Goal: Navigation & Orientation: Find specific page/section

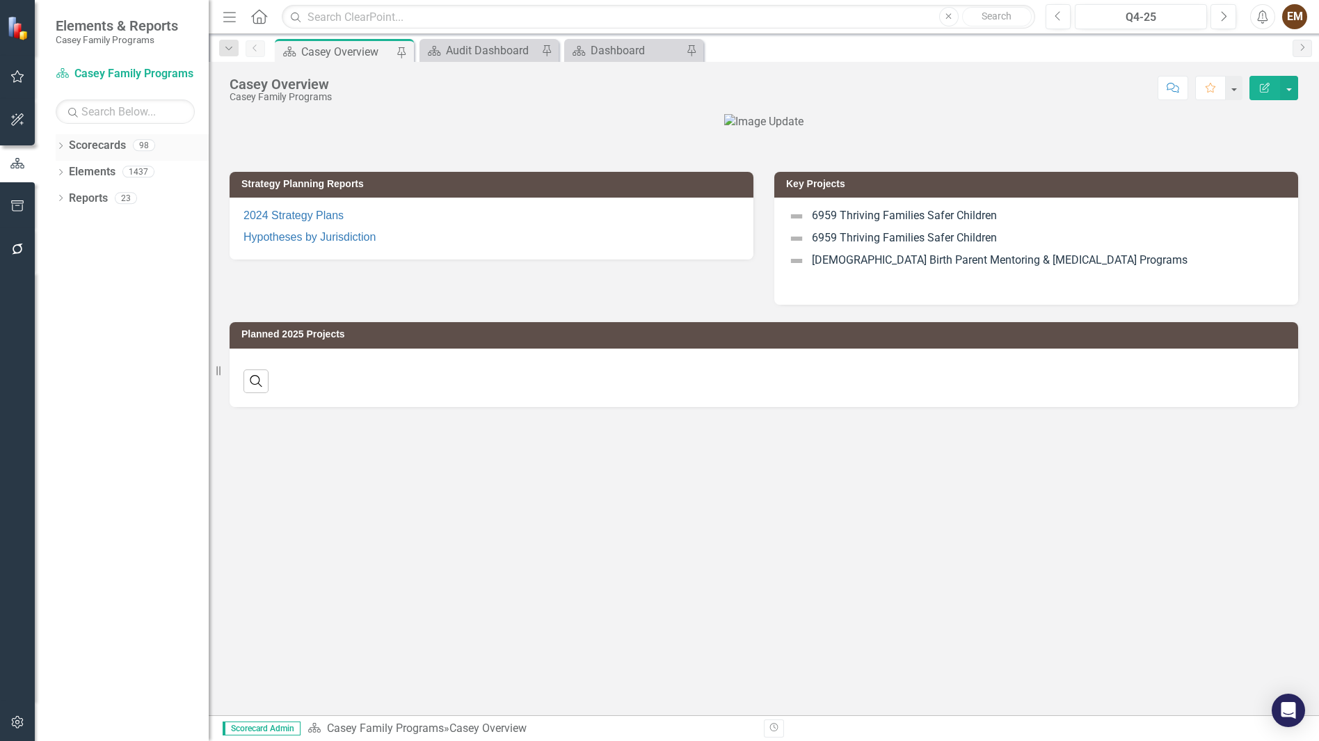
click at [65, 140] on div "Dropdown Scorecards 98" at bounding box center [132, 147] width 153 height 26
click at [61, 147] on icon at bounding box center [60, 146] width 3 height 6
click at [68, 175] on icon "Dropdown" at bounding box center [68, 171] width 10 height 8
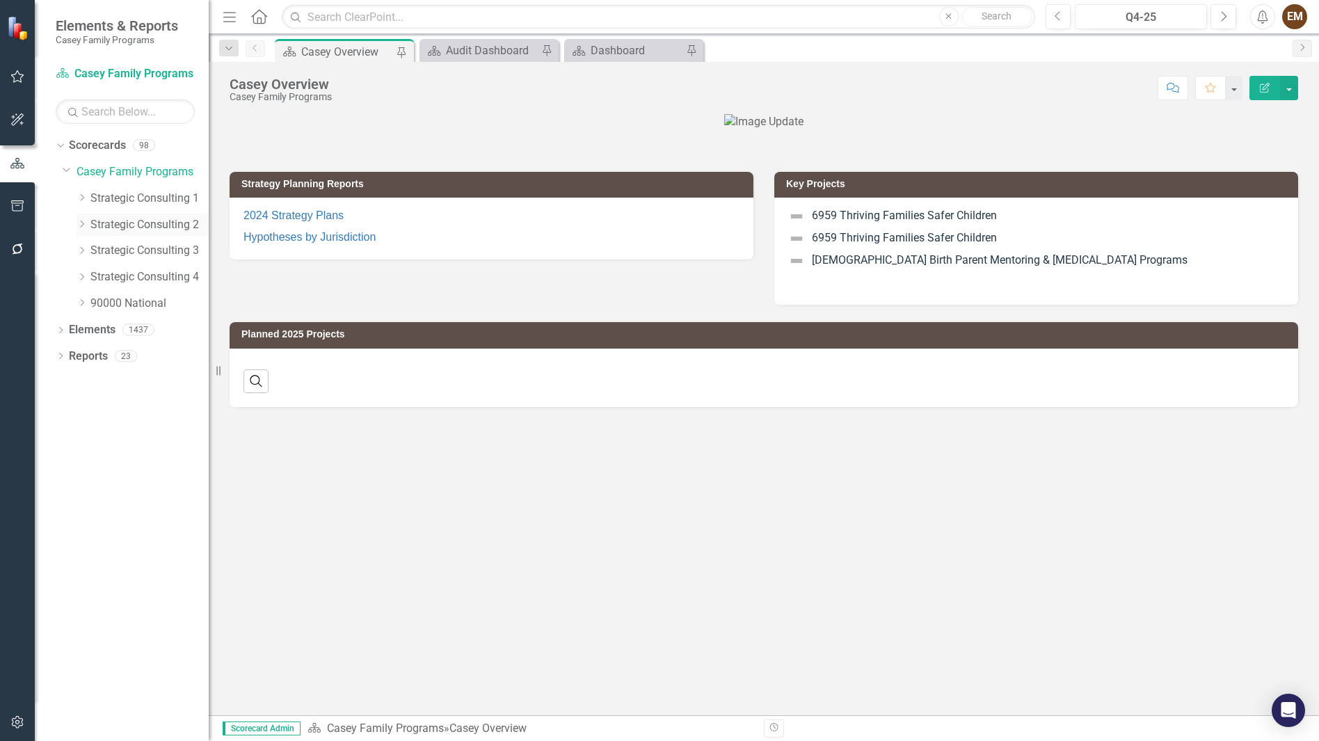
click at [86, 222] on icon "Dropdown" at bounding box center [82, 224] width 10 height 8
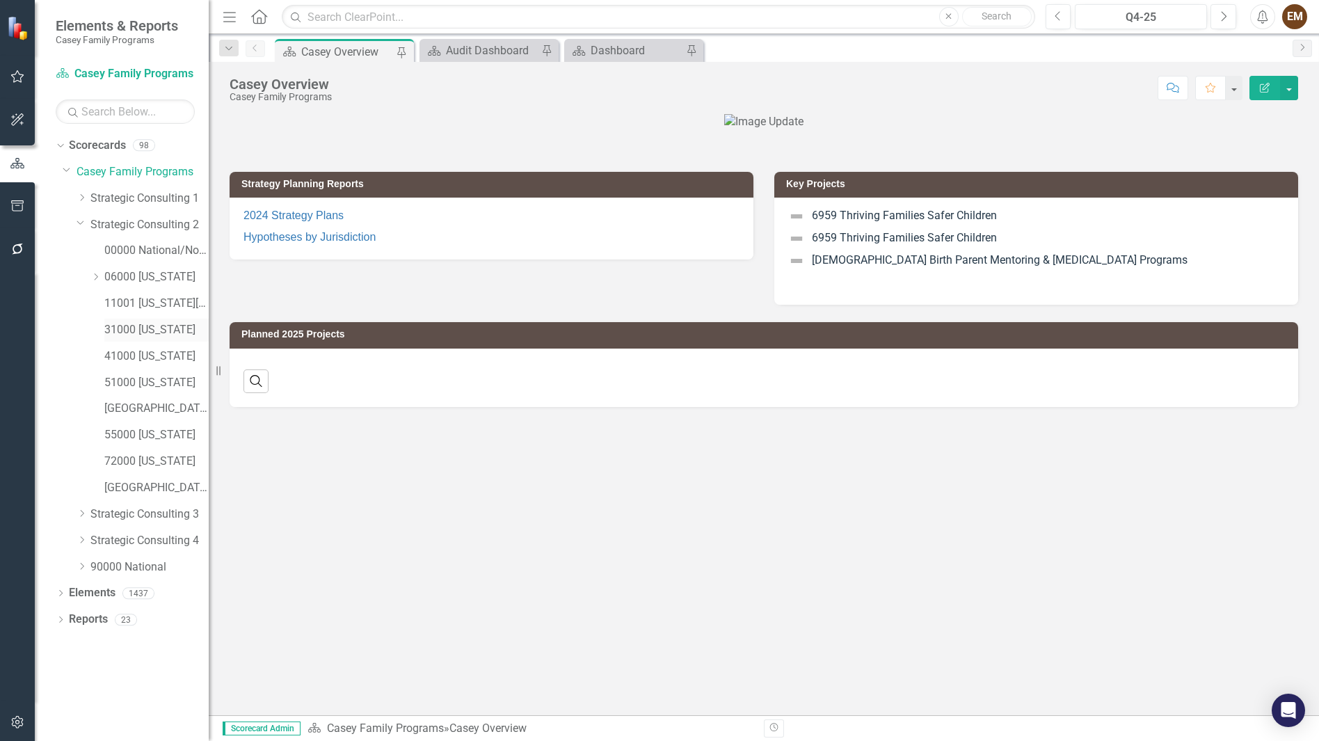
click at [140, 334] on link "31000 [US_STATE]" at bounding box center [156, 330] width 104 height 16
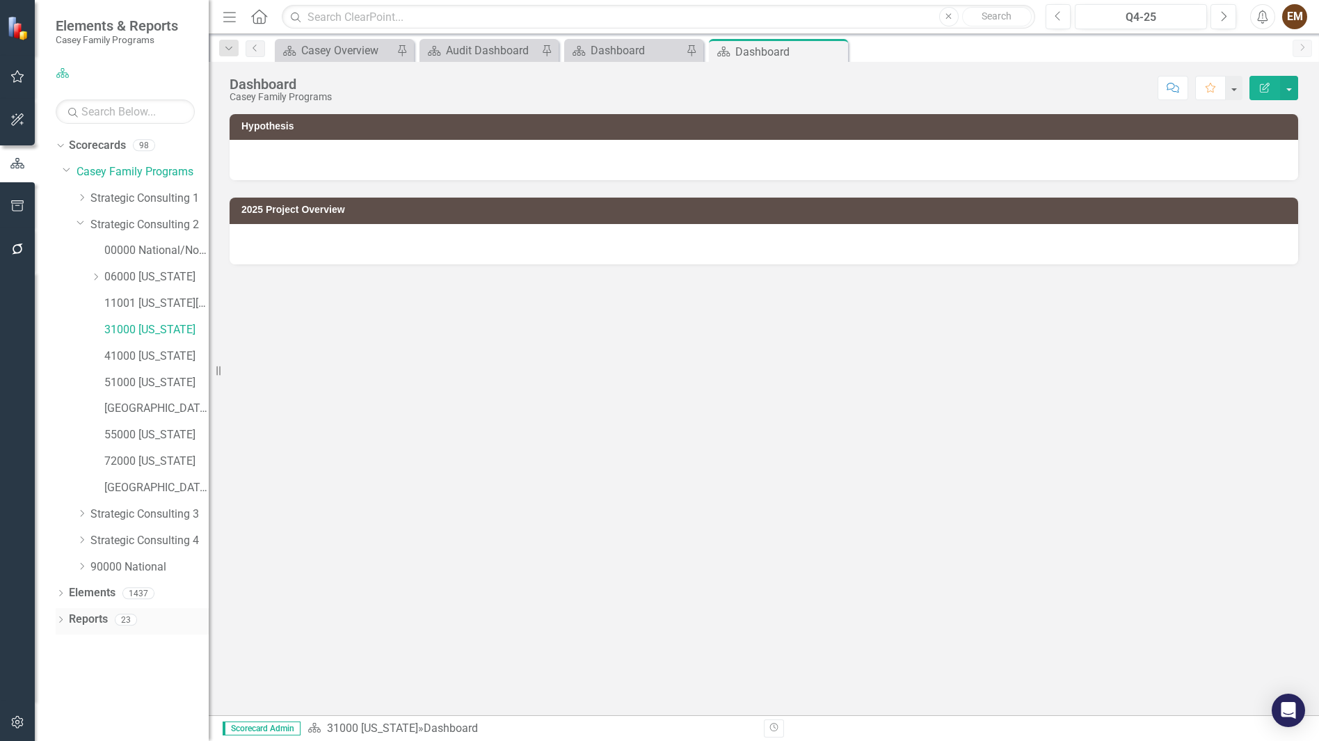
click at [64, 618] on icon "Dropdown" at bounding box center [61, 621] width 10 height 8
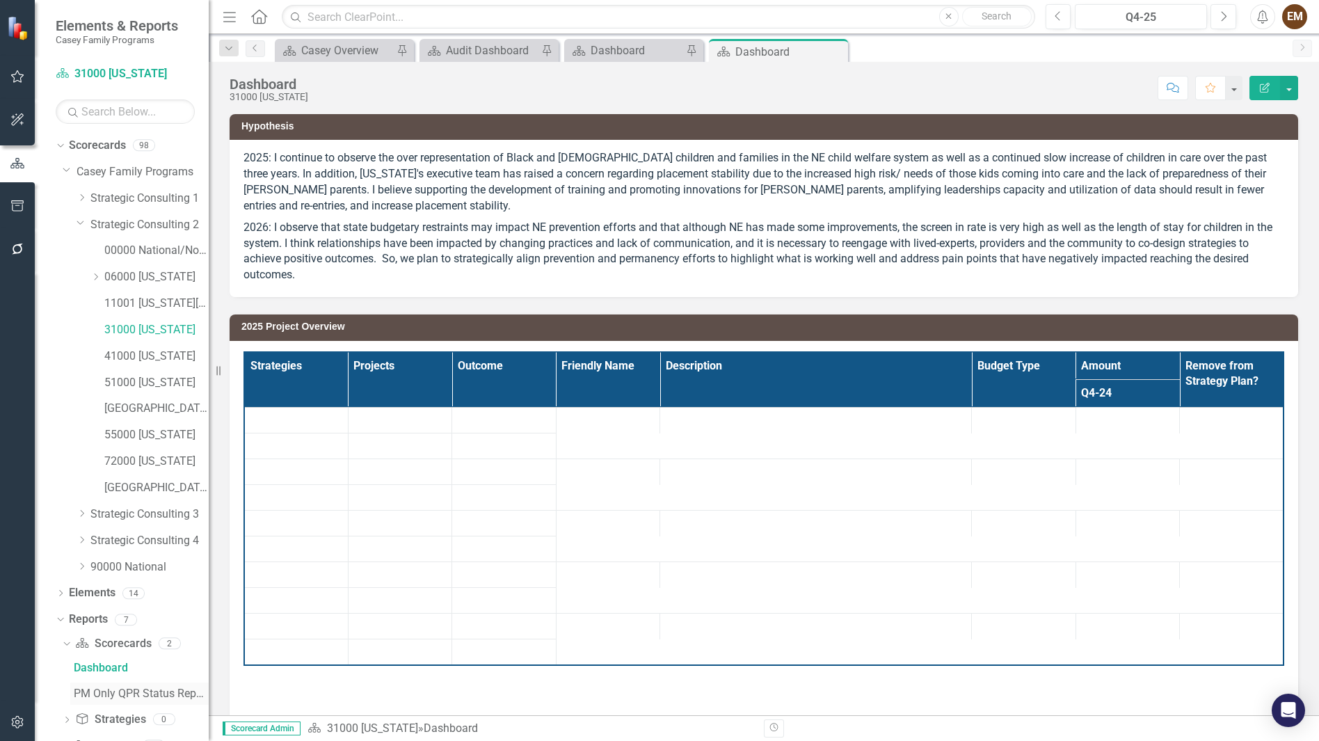
click at [99, 696] on div "PM Only QPR Status Report" at bounding box center [141, 693] width 135 height 13
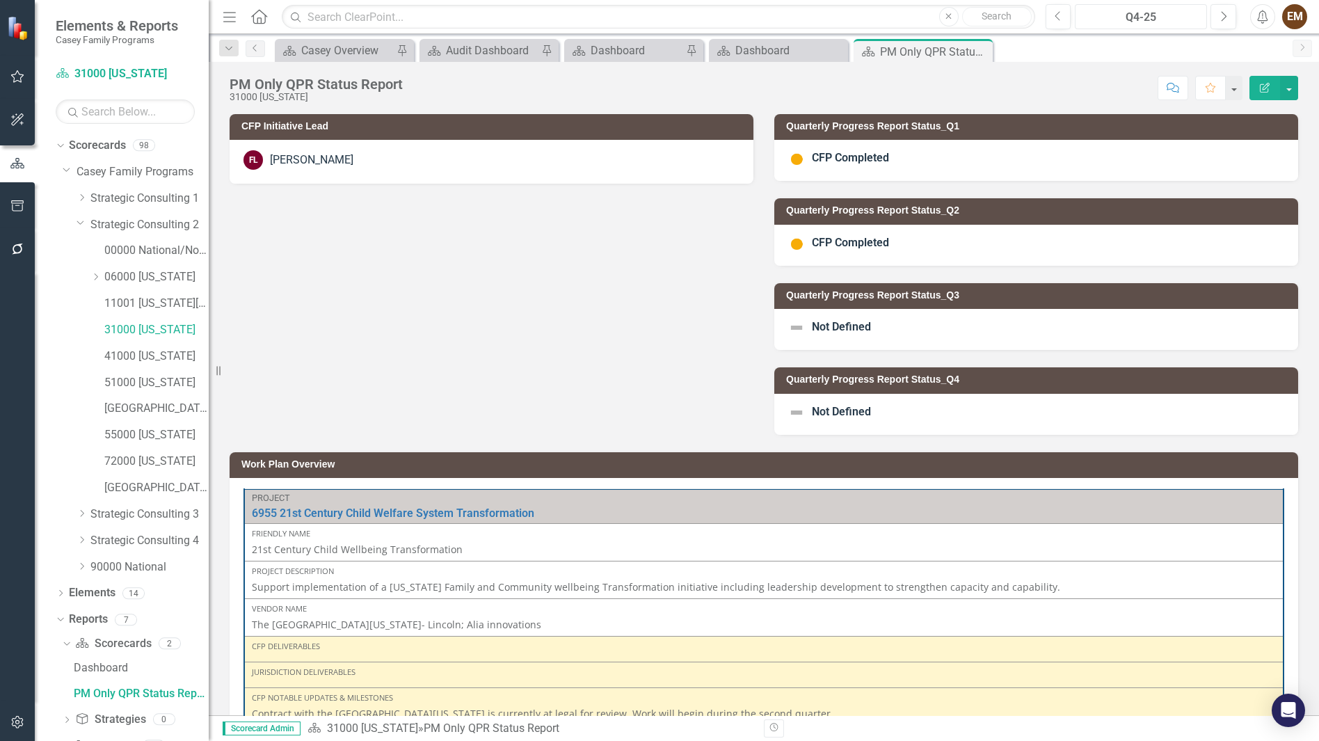
click at [1173, 14] on div "Q4-25" at bounding box center [1140, 17] width 122 height 17
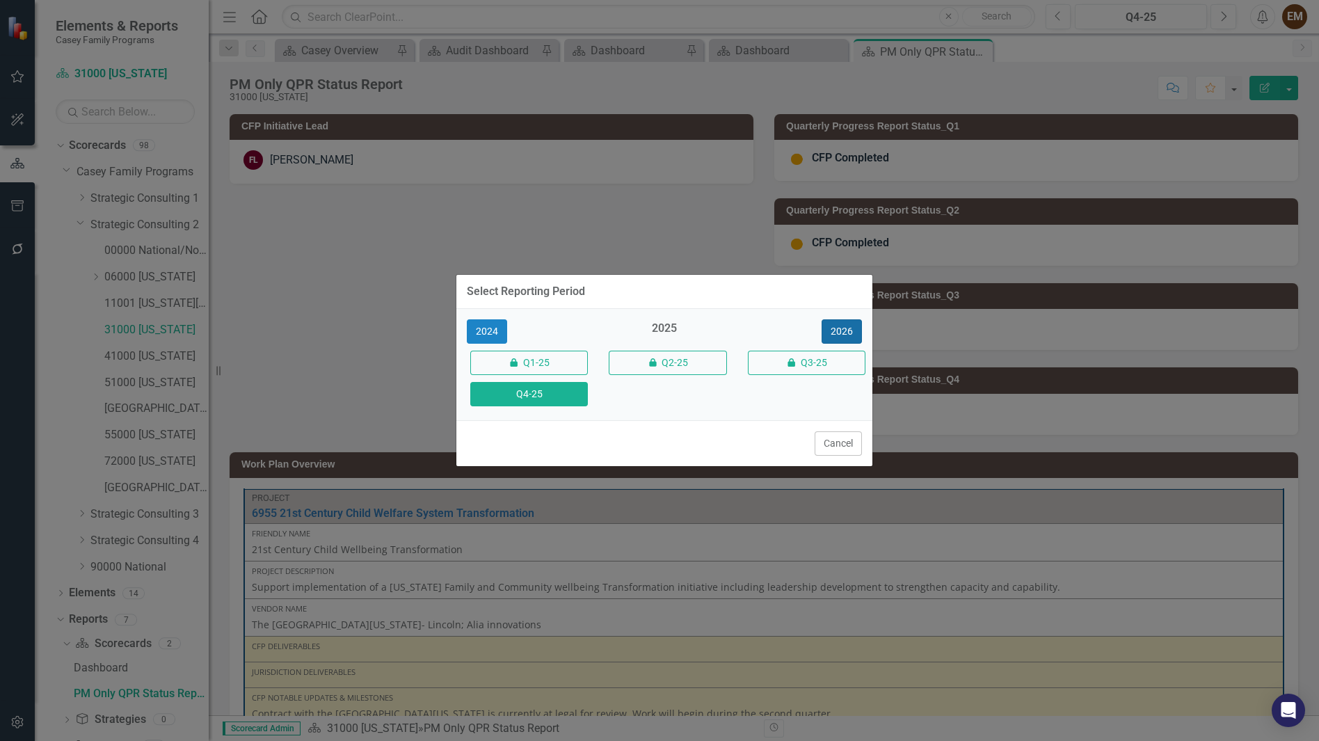
click at [823, 322] on button "2026" at bounding box center [841, 331] width 40 height 24
